Goal: Task Accomplishment & Management: Manage account settings

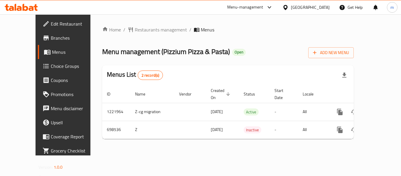
click at [51, 62] on span "Choice Groups" at bounding box center [74, 65] width 47 height 7
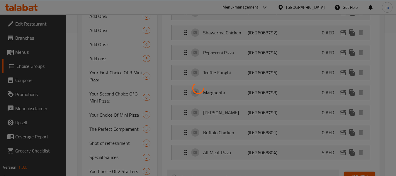
scroll to position [147, 0]
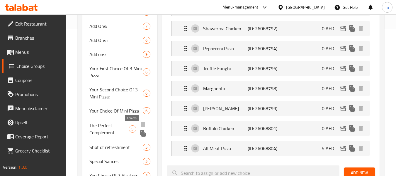
click at [131, 130] on span "5" at bounding box center [132, 129] width 7 height 6
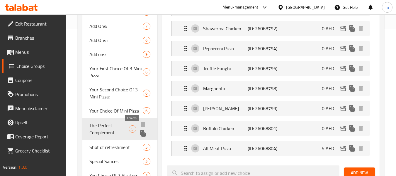
type input "The Perfect Complement"
type input "التكملة المثالية"
type input "0"
type input "5"
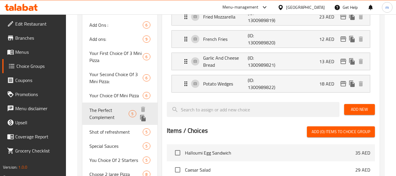
scroll to position [176, 0]
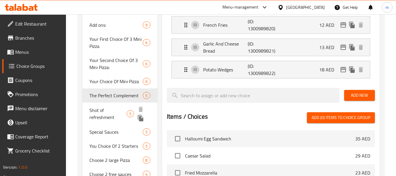
click at [120, 111] on span "Shot of refreshment" at bounding box center [107, 113] width 37 height 14
type input "Shot of refreshment"
type input "جرعة من [DEMOGRAPHIC_DATA]"
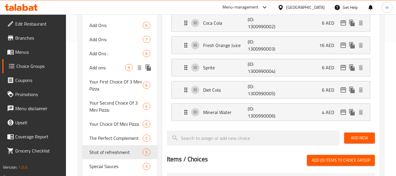
scroll to position [147, 0]
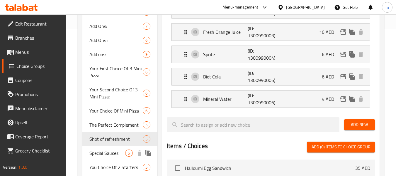
click at [115, 155] on span "Special Sauces" at bounding box center [107, 152] width 36 height 7
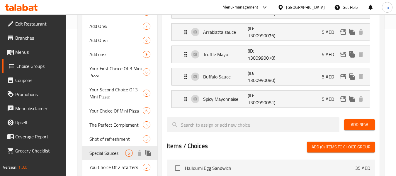
type input "Special Sauces"
type input "صوصات مميزة"
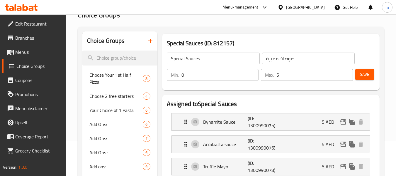
scroll to position [88, 0]
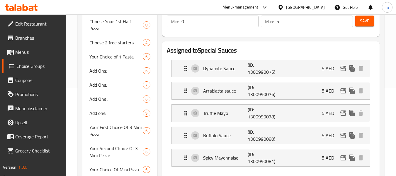
click at [303, 6] on div "[GEOGRAPHIC_DATA]" at bounding box center [305, 7] width 39 height 6
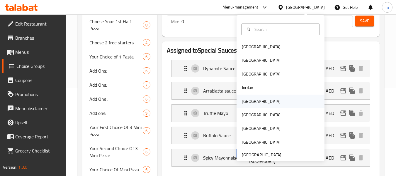
click at [252, 98] on div "[GEOGRAPHIC_DATA]" at bounding box center [261, 100] width 48 height 13
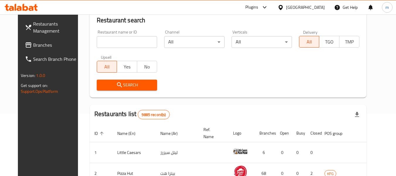
scroll to position [29, 0]
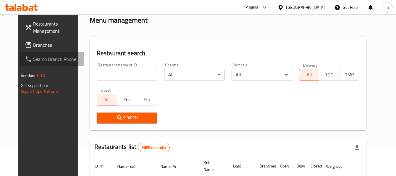
click at [25, 54] on link "Search Branch Phone" at bounding box center [52, 59] width 64 height 14
